Goal: Task Accomplishment & Management: Use online tool/utility

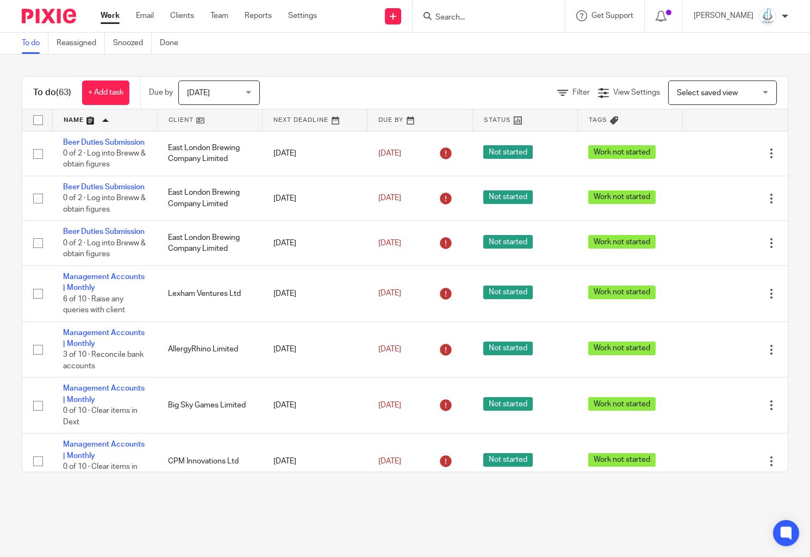
scroll to position [467, 0]
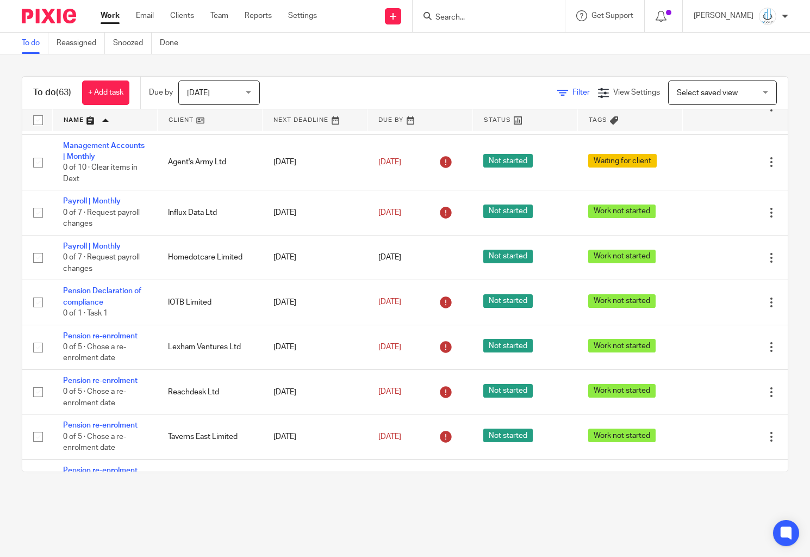
click at [557, 91] on link "Filter" at bounding box center [573, 93] width 33 height 8
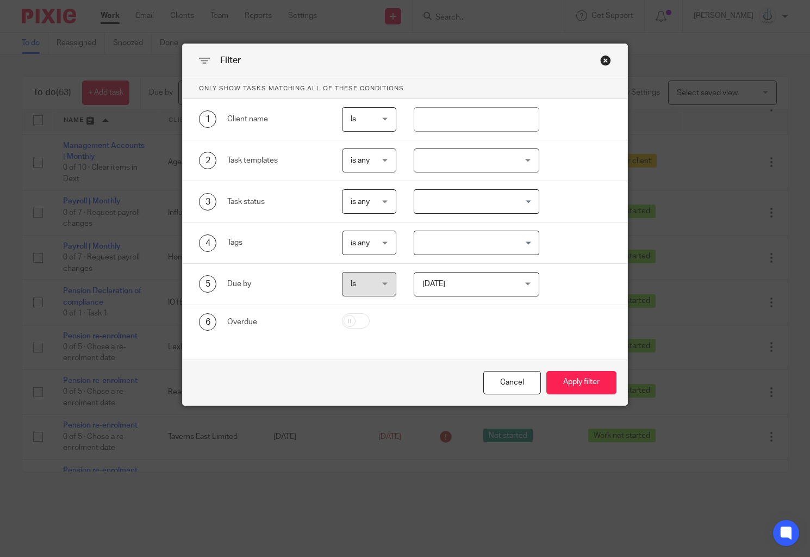
click at [454, 167] on div at bounding box center [477, 160] width 126 height 24
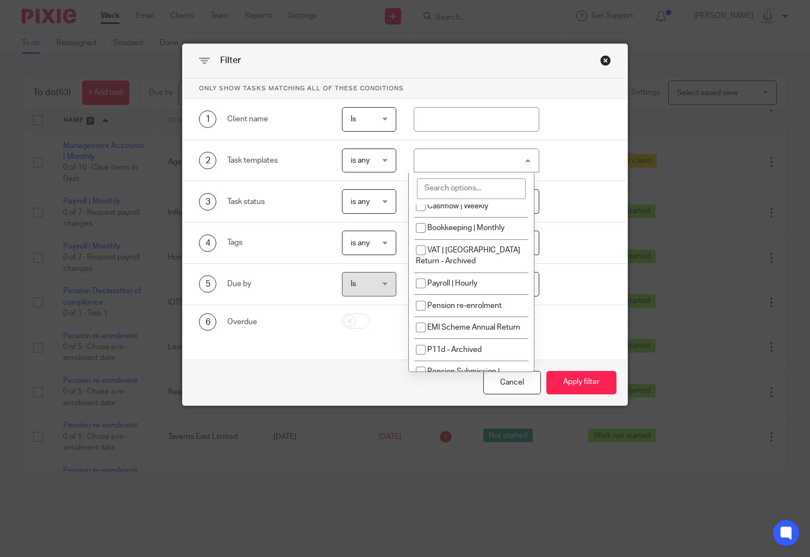
scroll to position [730, 0]
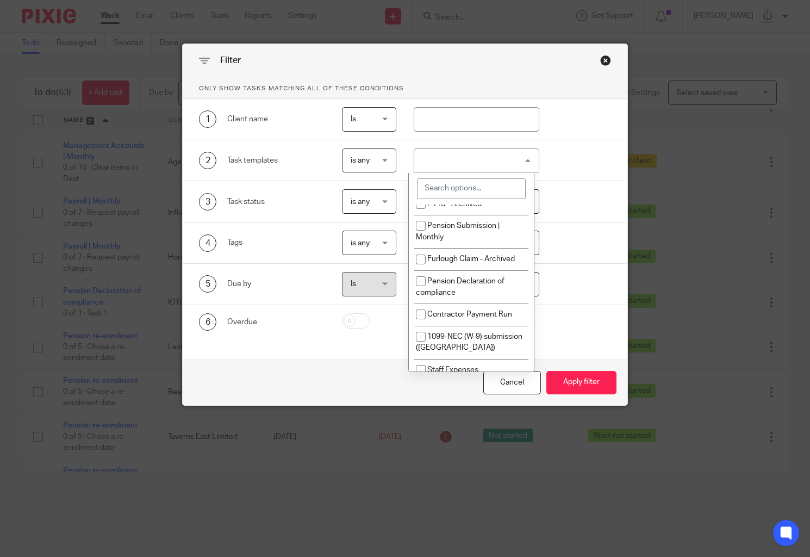
click at [470, 191] on input "search" at bounding box center [471, 188] width 109 height 21
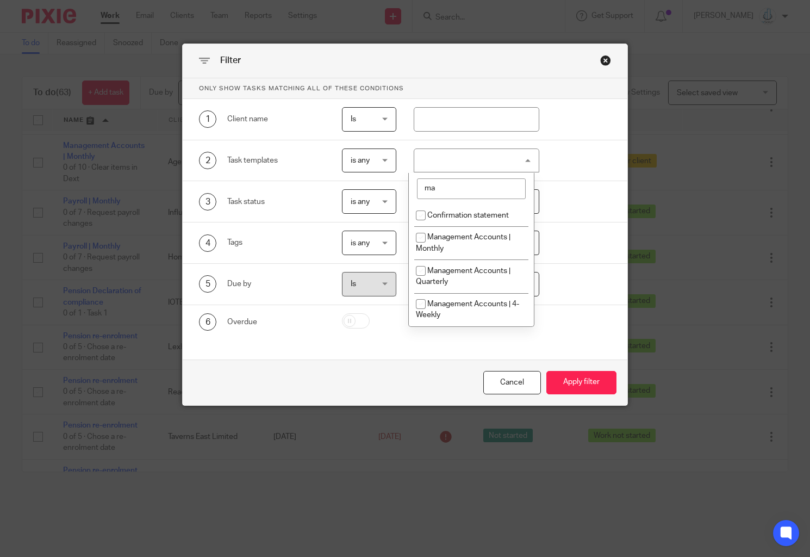
scroll to position [0, 0]
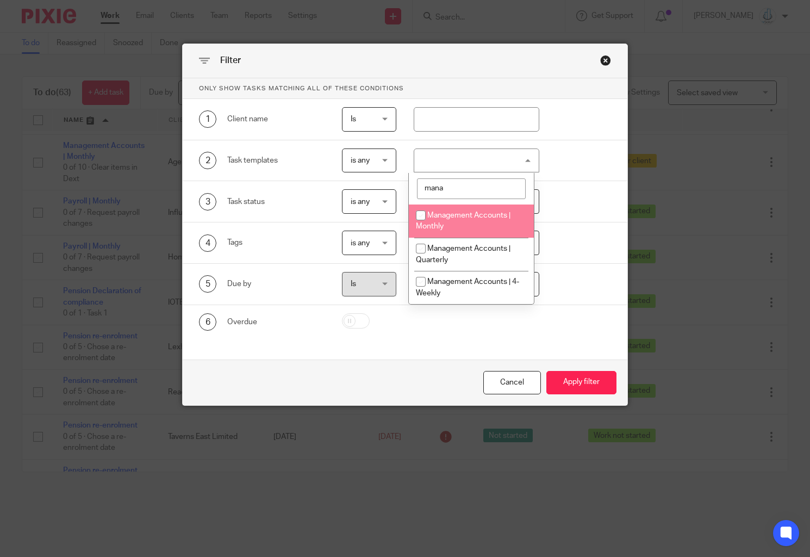
type input "mana"
click at [466, 227] on li "Management Accounts | Monthly" at bounding box center [471, 220] width 125 height 33
checkbox input "true"
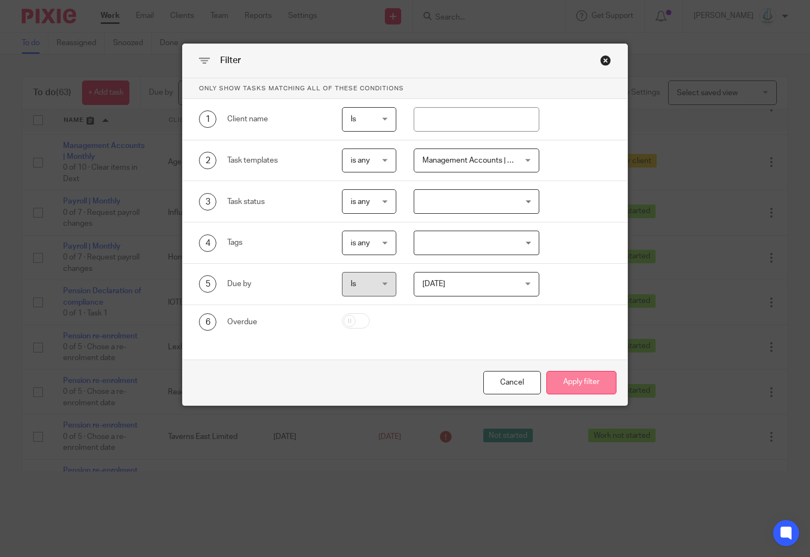
click at [557, 374] on button "Apply filter" at bounding box center [581, 382] width 70 height 23
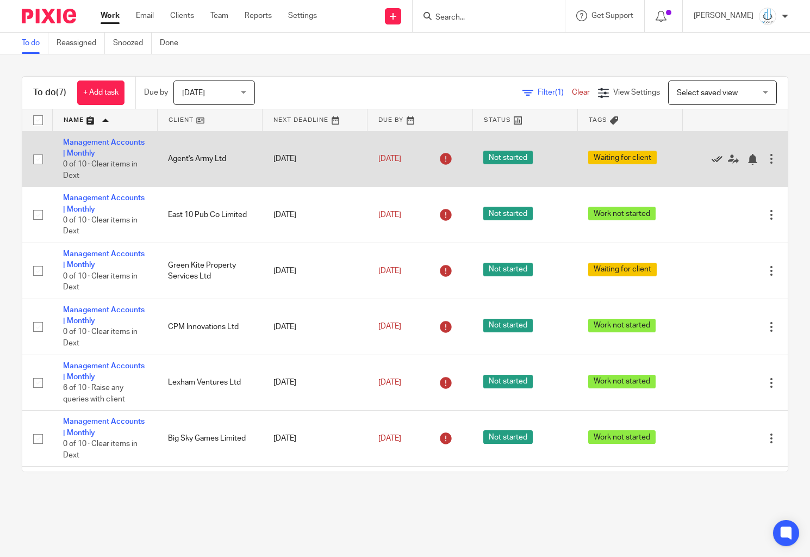
click at [712, 159] on icon at bounding box center [717, 159] width 11 height 11
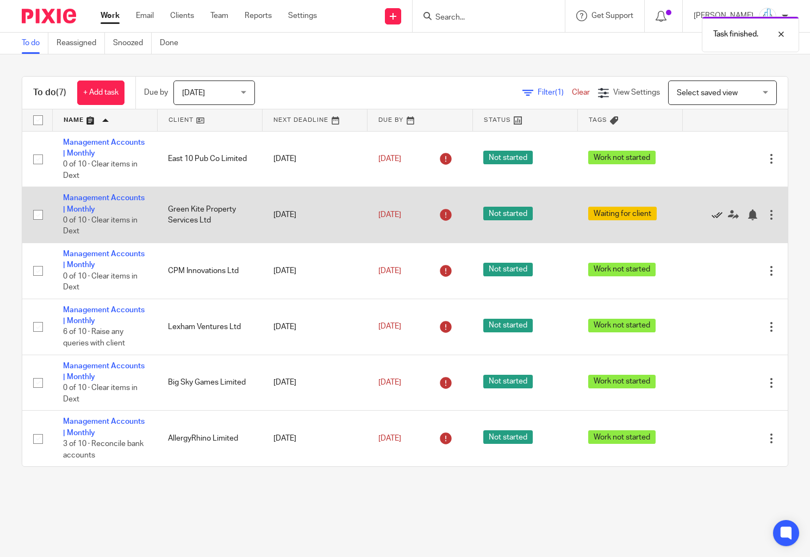
click at [712, 215] on icon at bounding box center [717, 214] width 11 height 11
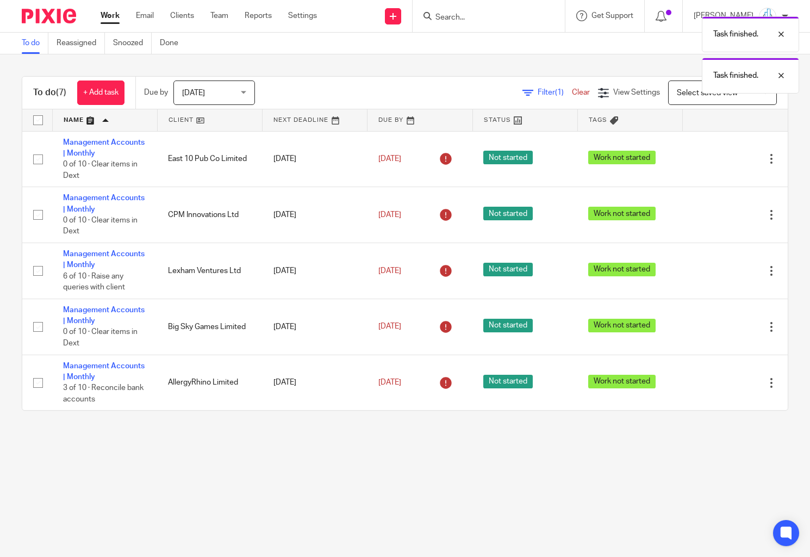
click at [183, 119] on link at bounding box center [210, 120] width 104 height 22
